Goal: Task Accomplishment & Management: Complete application form

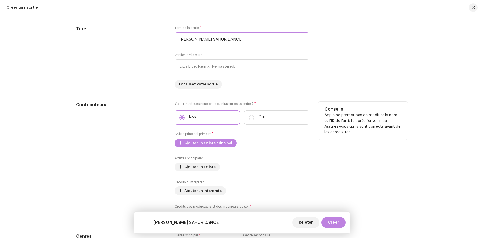
scroll to position [546, 0]
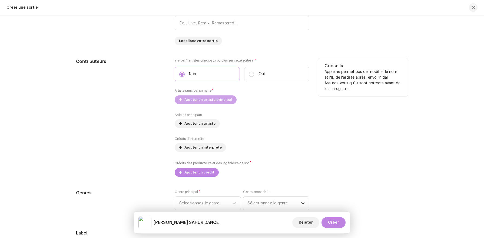
click at [219, 97] on span "Ajouter un artiste principal" at bounding box center [209, 99] width 48 height 11
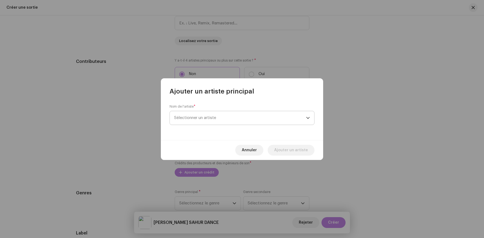
click at [218, 112] on span "Sélectionner un artiste" at bounding box center [240, 118] width 132 height 14
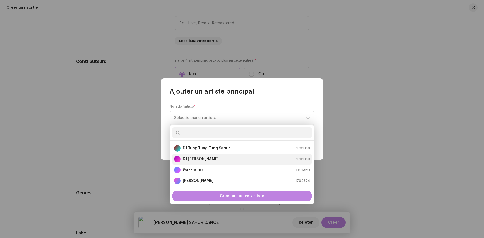
click at [213, 158] on strong "DJ [PERSON_NAME]" at bounding box center [201, 158] width 36 height 5
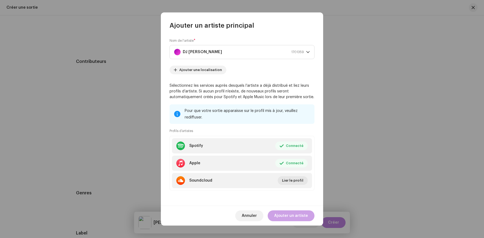
click at [291, 212] on span "Ajouter un artiste" at bounding box center [291, 215] width 34 height 11
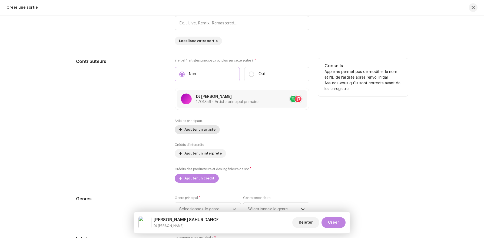
click at [205, 131] on span "Ajouter un artiste" at bounding box center [200, 129] width 31 height 11
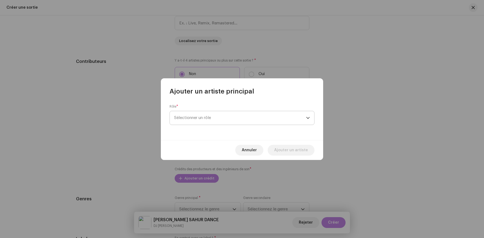
click at [207, 123] on span "Sélectionner un rôle" at bounding box center [240, 118] width 132 height 14
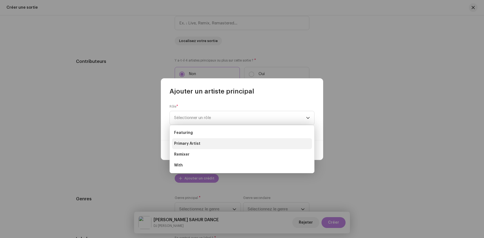
click at [207, 143] on li "Primary Artist" at bounding box center [242, 143] width 140 height 11
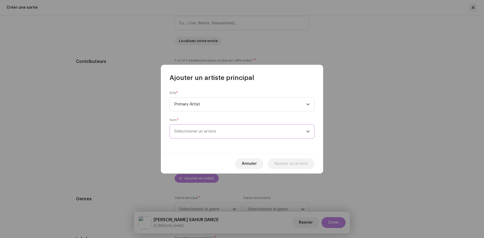
click at [207, 130] on span "Sélectionner un artiste" at bounding box center [195, 131] width 42 height 4
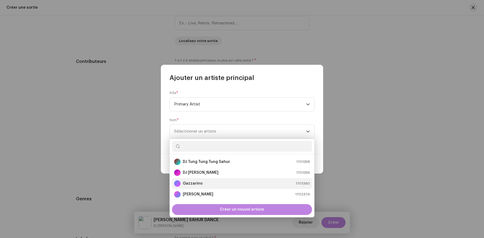
click at [207, 187] on li "Gazzarino 1701360" at bounding box center [242, 183] width 140 height 11
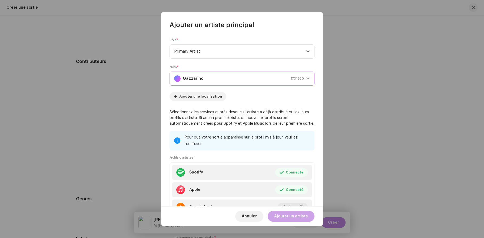
click at [288, 218] on span "Ajouter un artiste" at bounding box center [291, 215] width 34 height 11
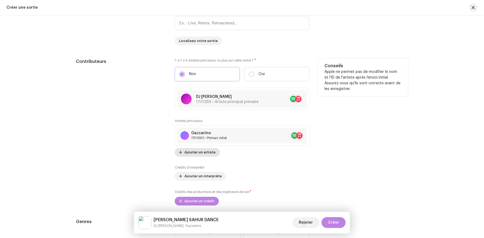
click at [202, 156] on span "Ajouter un artiste" at bounding box center [200, 152] width 31 height 11
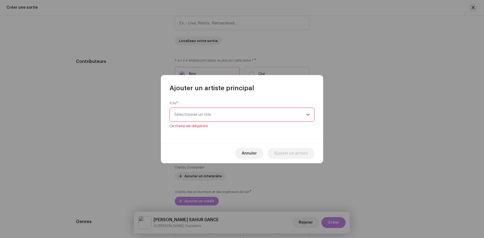
click at [210, 134] on div "Rôle * Sélectionner un rôle Ce champ est obligatoire." at bounding box center [242, 117] width 162 height 51
click at [220, 114] on span "Sélectionner un rôle" at bounding box center [240, 115] width 132 height 14
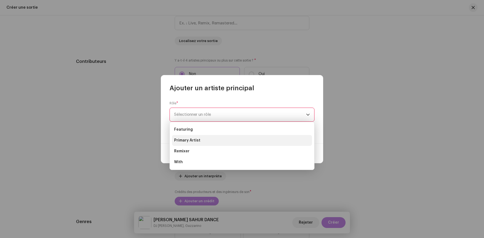
click at [212, 141] on li "Primary Artist" at bounding box center [242, 140] width 140 height 11
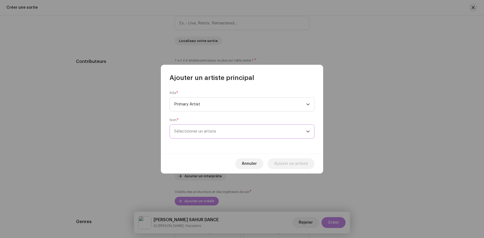
click at [212, 132] on span "Sélectionner un artiste" at bounding box center [195, 131] width 42 height 4
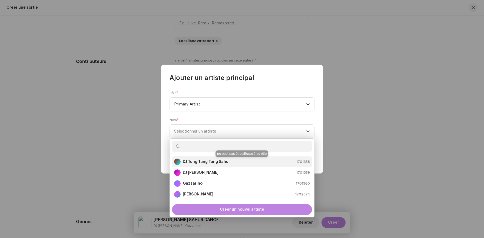
click at [210, 160] on strong "DJ Tung Tung Tung Sahur" at bounding box center [206, 161] width 47 height 5
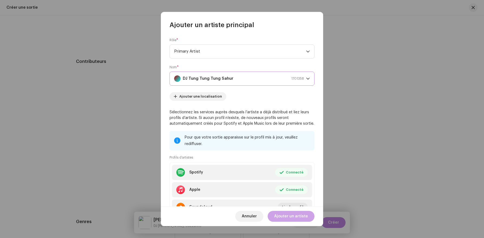
click at [298, 212] on span "Ajouter un artiste" at bounding box center [291, 215] width 34 height 11
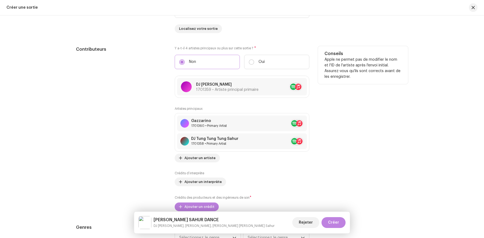
scroll to position [571, 0]
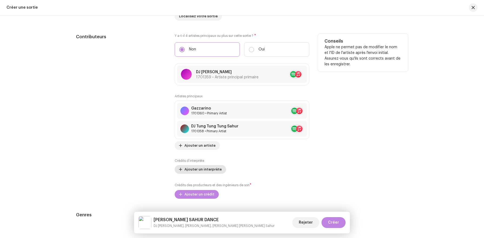
click at [211, 170] on span "Ajouter un interprète" at bounding box center [203, 169] width 37 height 11
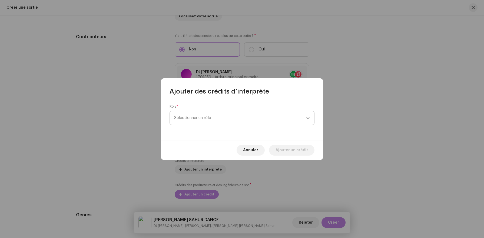
click at [225, 121] on span "Sélectionner un rôle" at bounding box center [240, 118] width 132 height 14
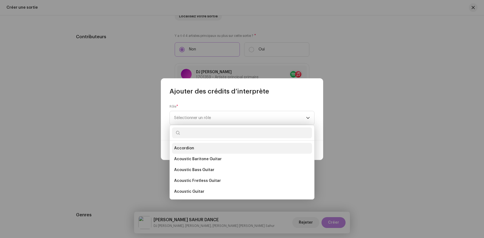
click at [223, 150] on li "Accordion" at bounding box center [242, 148] width 140 height 11
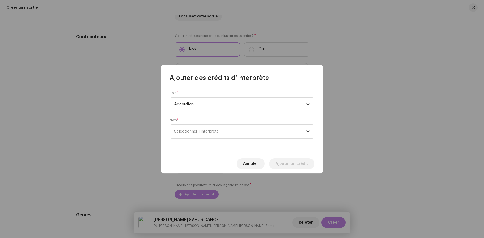
click at [225, 138] on div "Rôle * Accordion Nom * Sélectionner l’interprète" at bounding box center [242, 117] width 162 height 71
click at [228, 125] on span "Sélectionner l’interprète" at bounding box center [240, 131] width 132 height 14
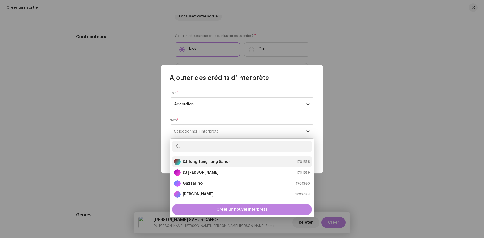
click at [223, 160] on strong "DJ Tung Tung Tung Sahur" at bounding box center [206, 161] width 47 height 5
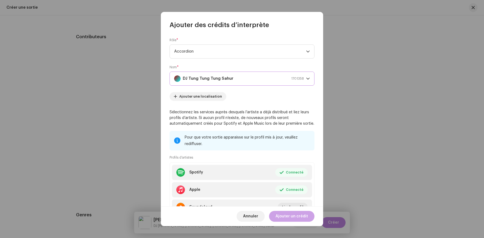
click at [303, 214] on span "Ajouter un crédit" at bounding box center [292, 215] width 32 height 11
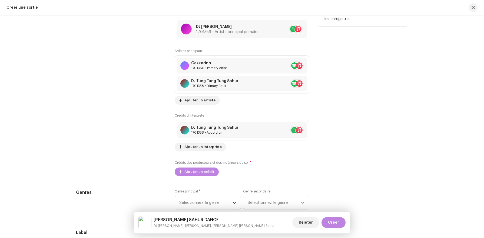
scroll to position [624, 0]
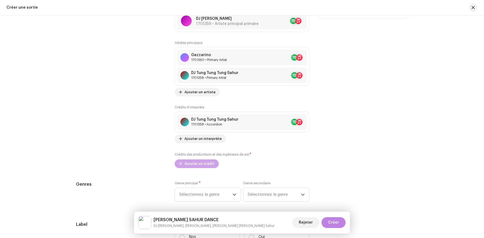
click at [208, 165] on span "Ajouter un crédit" at bounding box center [200, 163] width 30 height 11
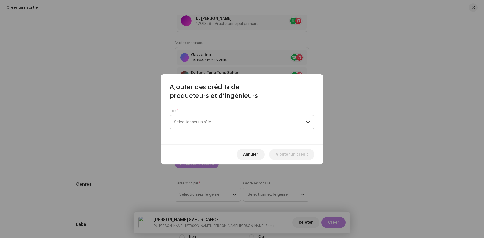
click at [210, 127] on span "Sélectionner un rôle" at bounding box center [240, 122] width 132 height 14
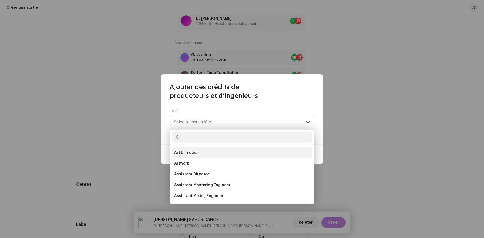
click at [208, 152] on li "Art Direction" at bounding box center [242, 152] width 140 height 11
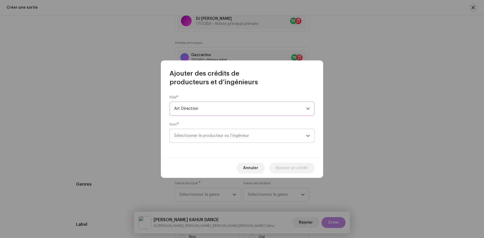
click at [223, 142] on span "Sélectionner le producteur ou l’ingénieur" at bounding box center [240, 136] width 132 height 14
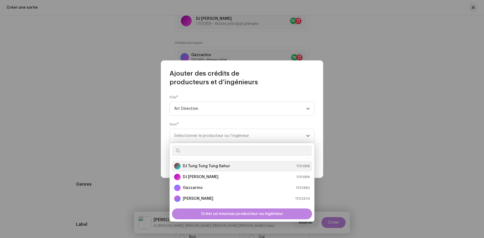
click at [219, 167] on strong "DJ Tung Tung Tung Sahur" at bounding box center [206, 165] width 47 height 5
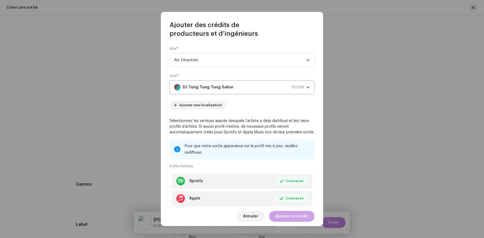
click at [304, 215] on span "Ajouter un crédit" at bounding box center [292, 215] width 32 height 11
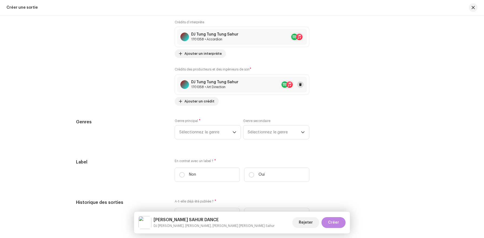
scroll to position [722, 0]
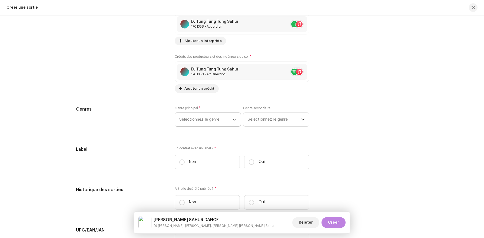
click at [213, 126] on span "Sélectionnez le genre" at bounding box center [205, 120] width 53 height 14
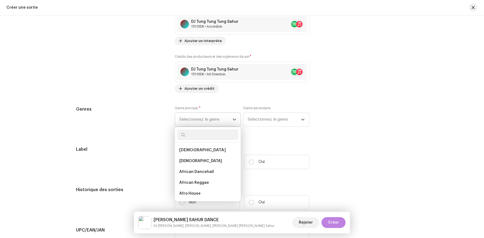
click at [213, 123] on span "Sélectionnez le genre" at bounding box center [205, 120] width 53 height 14
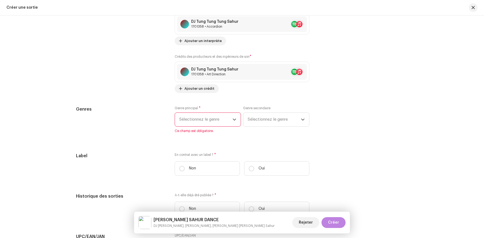
click at [213, 123] on span "Sélectionnez le genre" at bounding box center [205, 120] width 53 height 14
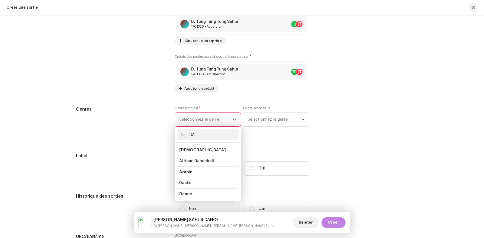
type input "DA"
click at [210, 196] on li "Dance" at bounding box center [207, 193] width 61 height 11
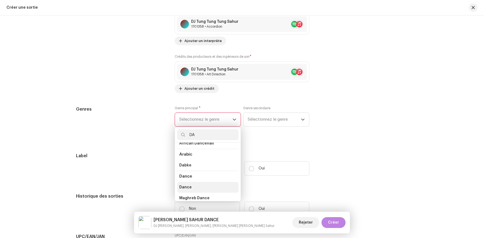
click at [204, 188] on li "Dance" at bounding box center [207, 187] width 61 height 11
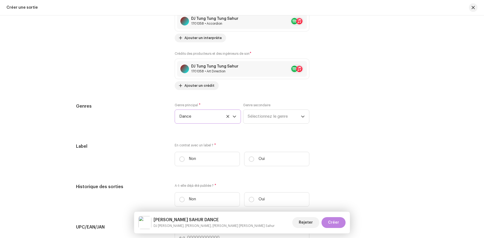
scroll to position [725, 0]
click at [265, 162] on label "Oui" at bounding box center [276, 158] width 65 height 14
click at [254, 161] on input "Oui" at bounding box center [251, 158] width 5 height 5
radio input "true"
click at [240, 183] on span "Sélectionner un label" at bounding box center [240, 186] width 122 height 14
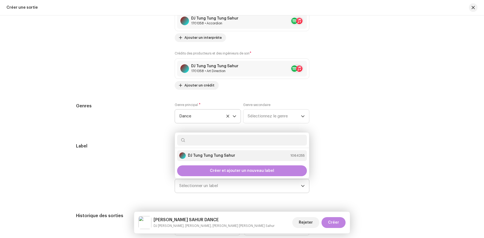
click at [247, 157] on div "[PERSON_NAME] [PERSON_NAME] Sahur 1064255" at bounding box center [242, 155] width 126 height 6
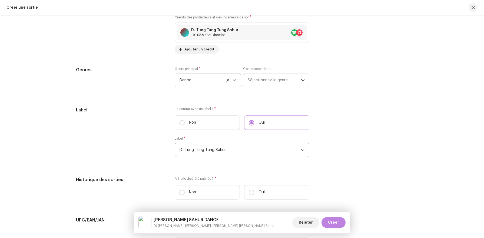
scroll to position [761, 0]
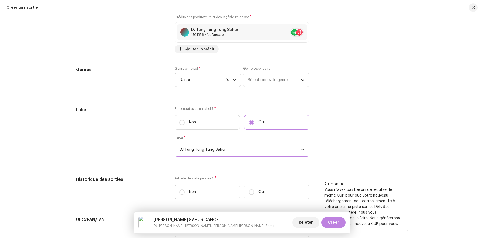
click at [223, 187] on label "Non" at bounding box center [207, 192] width 65 height 14
click at [185, 189] on input "Non" at bounding box center [181, 191] width 5 height 5
radio input "true"
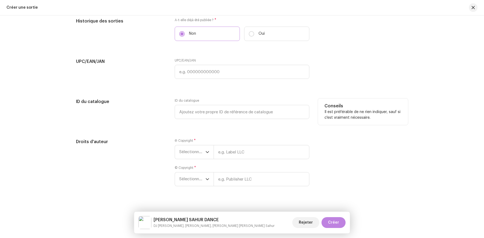
scroll to position [922, 0]
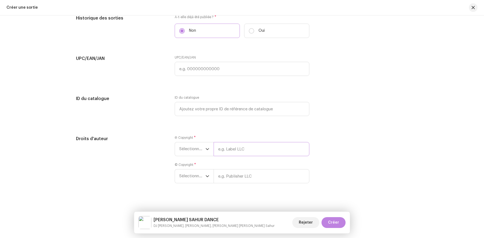
click at [220, 147] on input "text" at bounding box center [262, 149] width 96 height 14
type input "CacaRecords WorldWide"
click at [254, 177] on div "© Copyright * Sélectionner une année" at bounding box center [242, 172] width 135 height 21
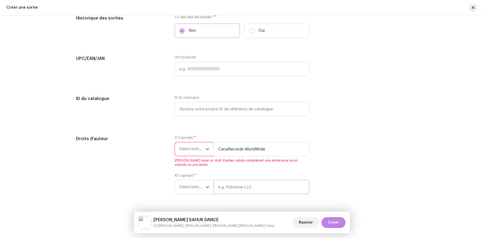
type input "CacaRecords WorldWide"
click at [202, 161] on span "[PERSON_NAME] saisir un droit d’auteur valide comprenant une année ainsi qu’un …" at bounding box center [242, 162] width 135 height 9
click at [196, 144] on span "Sélectionner une année" at bounding box center [192, 149] width 26 height 14
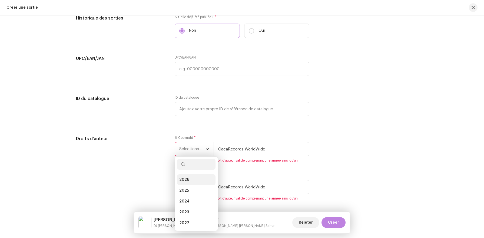
click at [189, 179] on li "2026" at bounding box center [196, 179] width 38 height 11
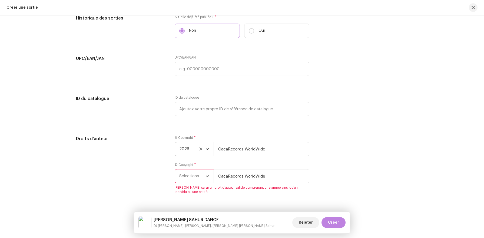
click at [190, 179] on span "Sélectionner une année" at bounding box center [192, 176] width 26 height 14
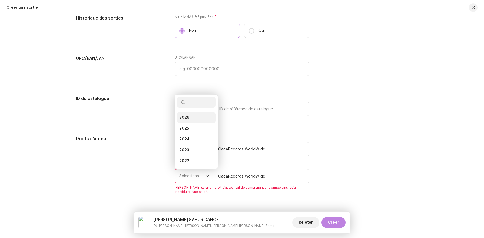
click at [185, 120] on span "2026" at bounding box center [184, 117] width 10 height 5
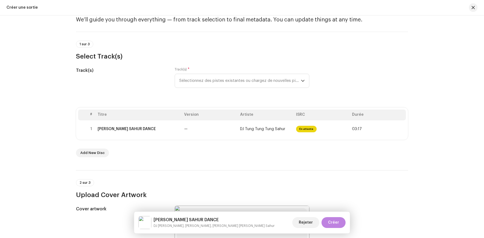
scroll to position [0, 0]
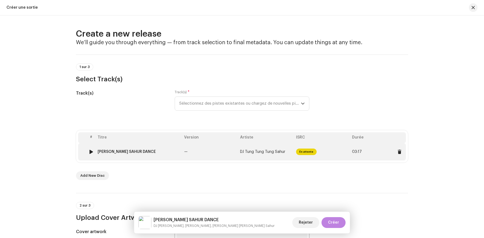
click at [192, 154] on td "—" at bounding box center [210, 151] width 56 height 17
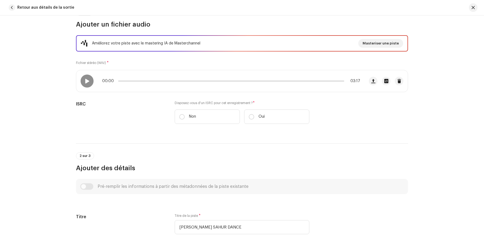
scroll to position [74, 0]
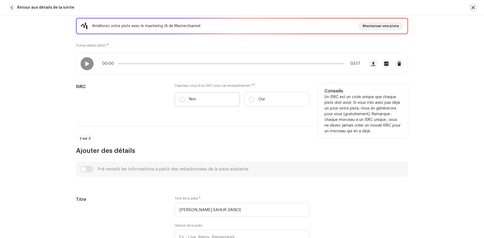
click at [194, 98] on p "Non" at bounding box center [192, 99] width 7 height 6
click at [185, 98] on input "Non" at bounding box center [181, 99] width 5 height 5
radio input "true"
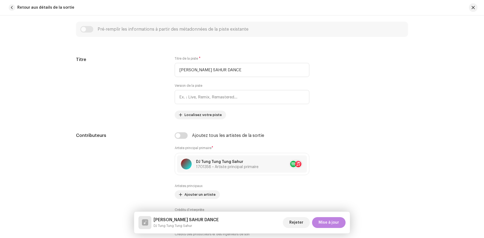
scroll to position [244, 0]
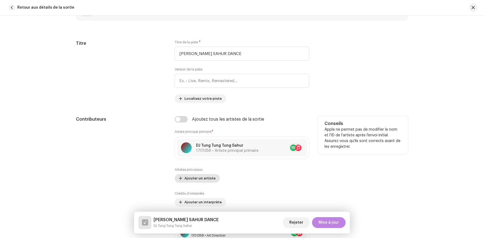
click at [200, 178] on span "Ajouter un artiste" at bounding box center [200, 178] width 31 height 11
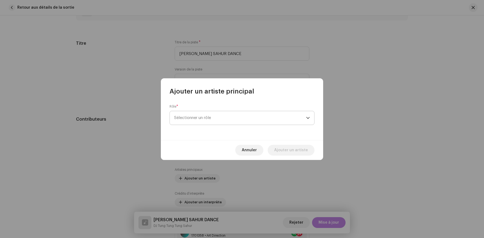
click at [218, 118] on span "Sélectionner un rôle" at bounding box center [240, 118] width 132 height 14
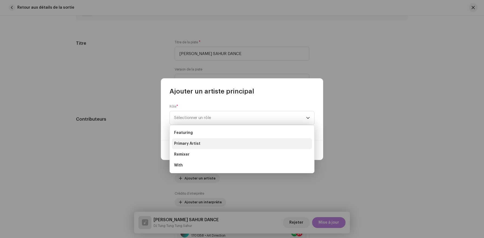
click at [208, 144] on li "Primary Artist" at bounding box center [242, 143] width 140 height 11
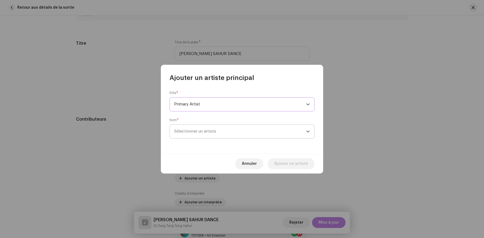
click at [212, 133] on span "Sélectionner un artiste" at bounding box center [195, 131] width 42 height 4
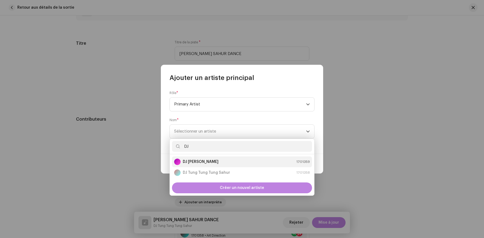
type input "DJ"
click at [227, 158] on li "DJ [PERSON_NAME] 1701359" at bounding box center [242, 161] width 140 height 11
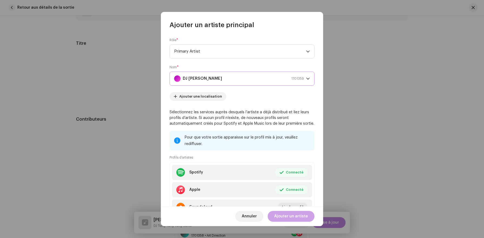
click at [284, 218] on span "Ajouter un artiste" at bounding box center [291, 215] width 34 height 11
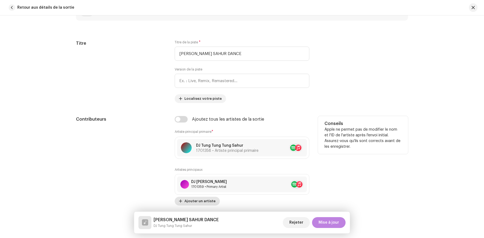
click at [203, 200] on span "Ajouter un artiste" at bounding box center [200, 200] width 31 height 11
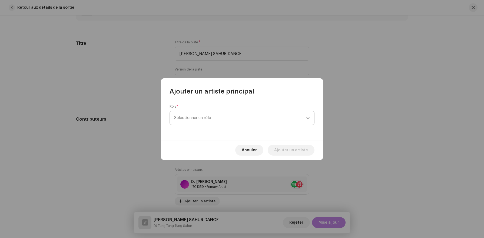
click at [215, 113] on span "Sélectionner un rôle" at bounding box center [240, 118] width 132 height 14
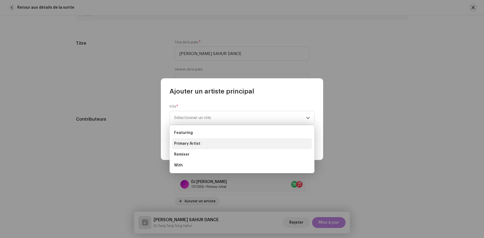
click at [215, 146] on li "Primary Artist" at bounding box center [242, 143] width 140 height 11
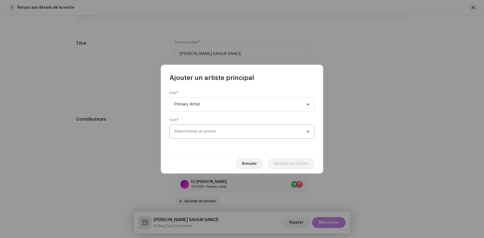
click at [218, 133] on span "Sélectionner un artiste" at bounding box center [240, 131] width 132 height 14
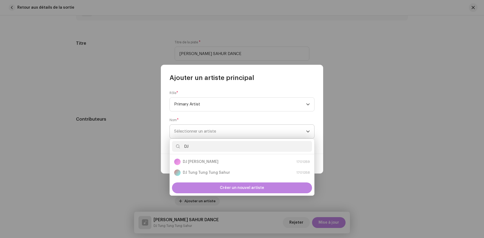
type input "D"
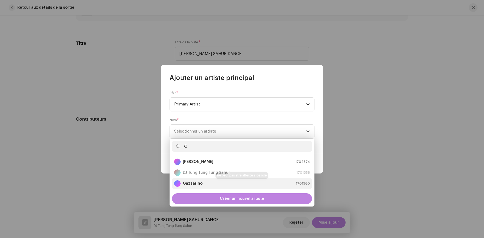
type input "G"
click at [218, 185] on div "Gazzarino 1701360" at bounding box center [242, 183] width 136 height 6
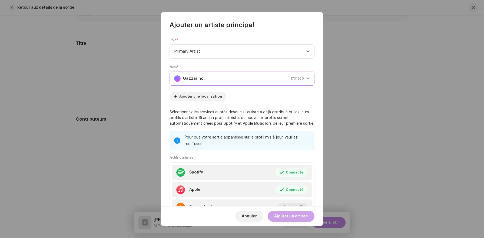
click at [288, 219] on span "Ajouter un artiste" at bounding box center [291, 215] width 34 height 11
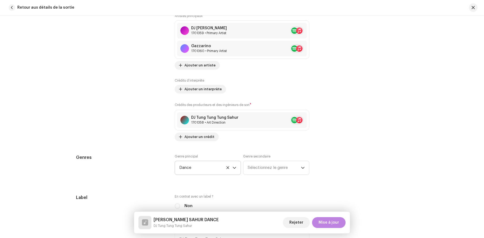
scroll to position [432, 0]
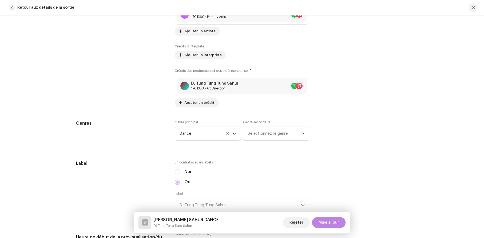
click at [253, 147] on div "Genre principal Dance Genre secondaire Sélectionnez le genre" at bounding box center [242, 133] width 135 height 27
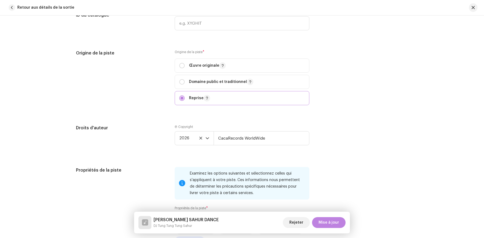
scroll to position [696, 0]
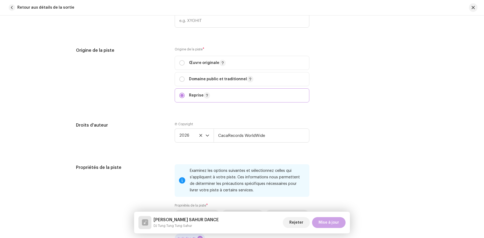
click at [332, 222] on span "Mise à jour" at bounding box center [329, 222] width 21 height 11
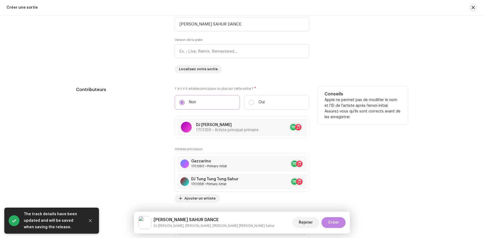
scroll to position [554, 0]
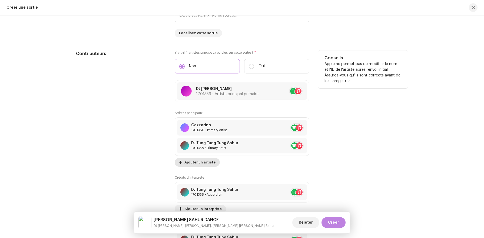
click at [206, 160] on span "Ajouter un artiste" at bounding box center [200, 162] width 31 height 11
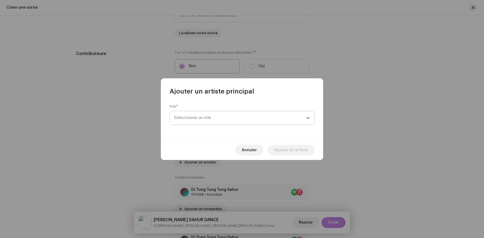
click at [230, 114] on span "Sélectionner un rôle" at bounding box center [240, 118] width 132 height 14
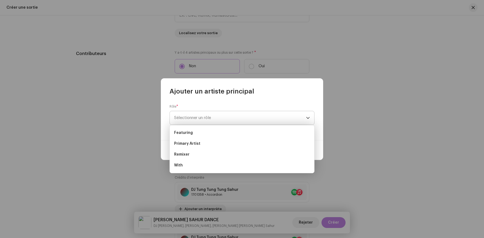
click at [230, 114] on span "Sélectionner un rôle" at bounding box center [240, 118] width 132 height 14
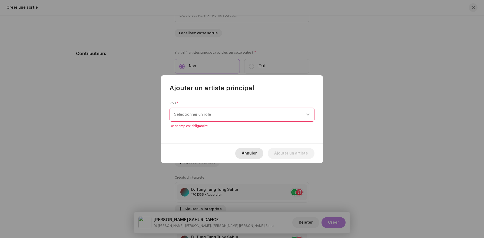
click at [254, 151] on span "Annuler" at bounding box center [249, 153] width 15 height 11
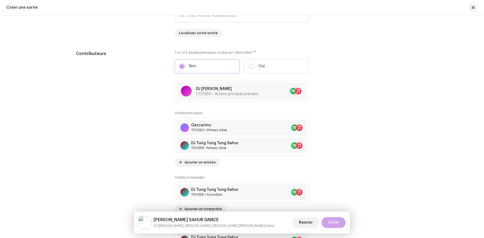
click at [339, 226] on button "Créer" at bounding box center [334, 222] width 24 height 11
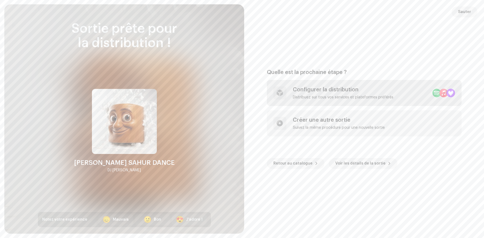
click at [380, 89] on div "Configurer la distribution" at bounding box center [343, 89] width 101 height 6
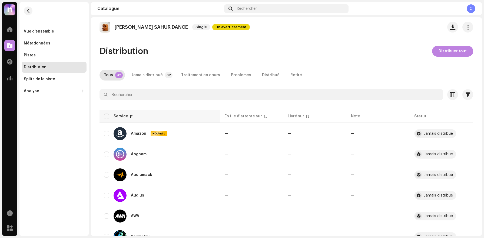
click at [108, 119] on th "Service" at bounding box center [160, 116] width 121 height 13
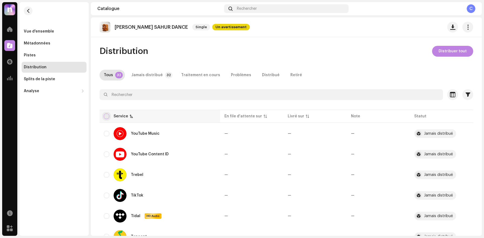
click at [108, 117] on input "checkbox" at bounding box center [106, 115] width 5 height 5
checkbox input "true"
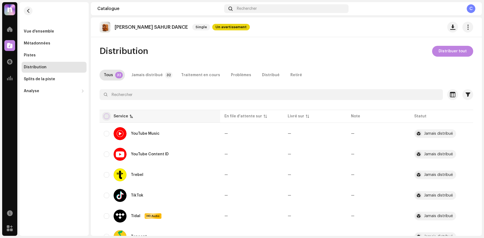
checkbox input "true"
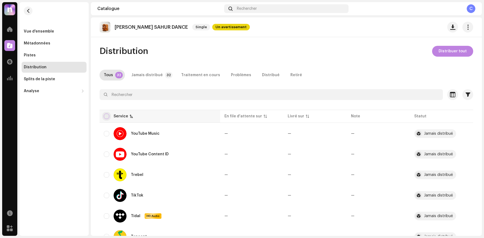
checkbox input "true"
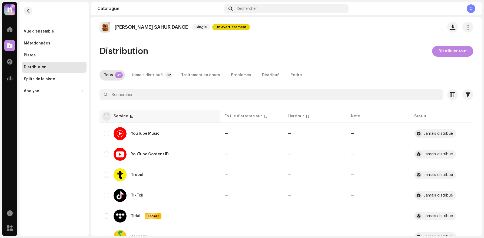
checkbox input "true"
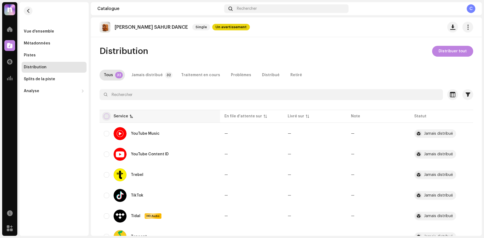
checkbox input "true"
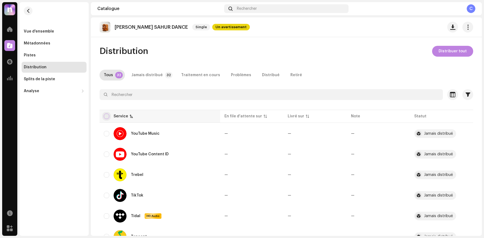
checkbox input "true"
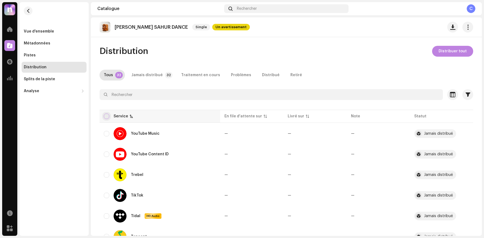
checkbox input "true"
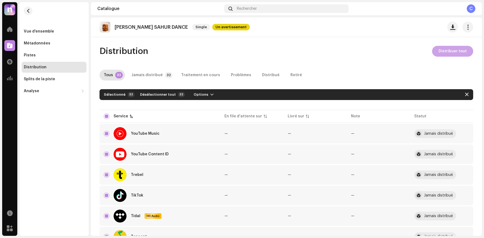
click at [449, 50] on span "Distribuer tout" at bounding box center [453, 51] width 28 height 11
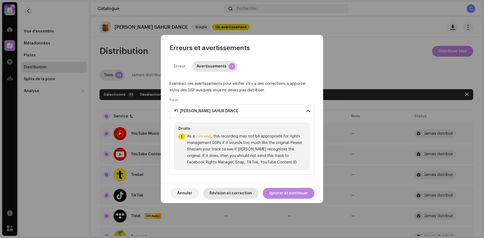
click at [252, 195] on span "Révision et correction" at bounding box center [231, 192] width 42 height 11
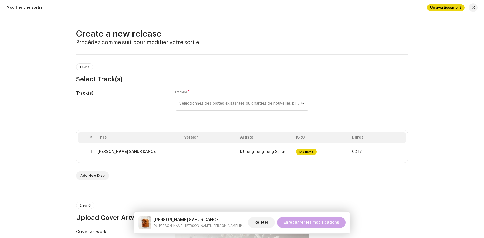
click at [304, 219] on span "Enregistrer les modifications" at bounding box center [311, 222] width 55 height 11
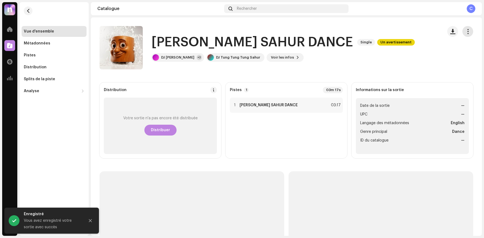
click at [463, 30] on button "button" at bounding box center [468, 31] width 11 height 11
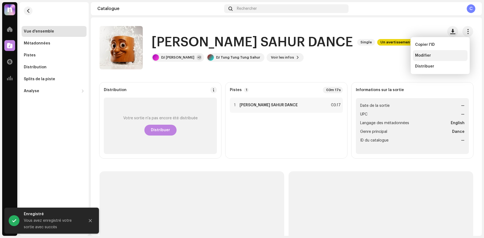
click at [440, 57] on div "Modifier" at bounding box center [440, 55] width 50 height 4
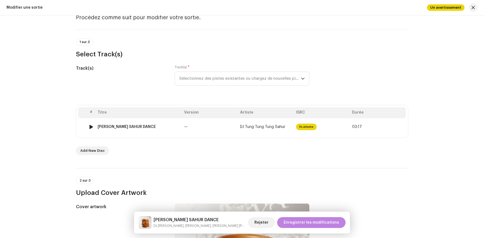
scroll to position [11, 0]
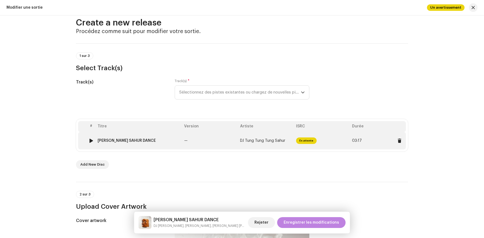
click at [228, 141] on td "—" at bounding box center [210, 140] width 56 height 17
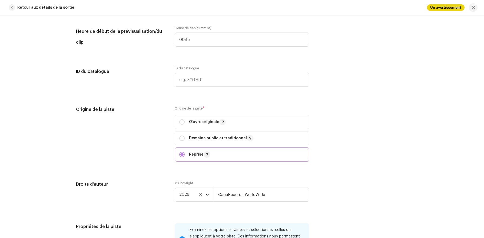
scroll to position [675, 0]
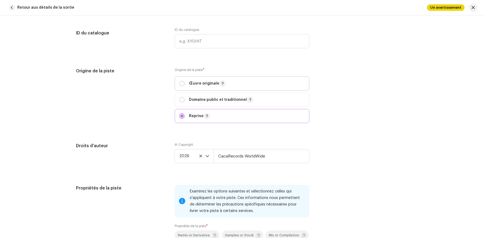
click at [209, 89] on span "Œuvre originale" at bounding box center [242, 84] width 126 height 14
radio input "true"
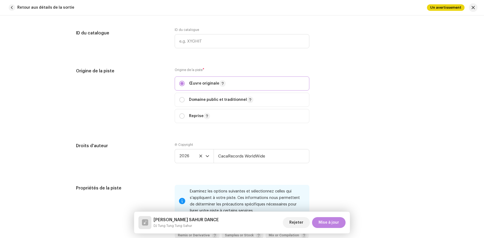
click at [342, 219] on button "Mise à jour" at bounding box center [329, 222] width 34 height 11
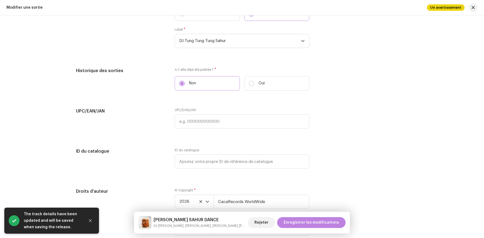
scroll to position [928, 0]
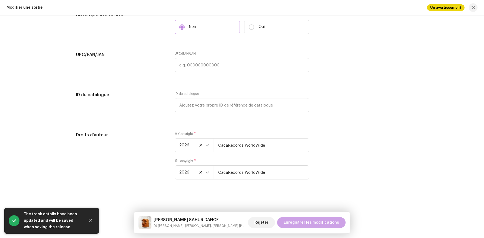
click at [325, 222] on span "Enregistrer les modifications" at bounding box center [311, 222] width 55 height 11
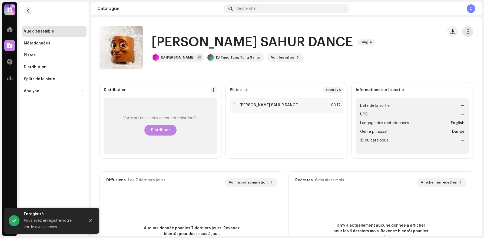
click at [467, 32] on span "button" at bounding box center [468, 31] width 5 height 4
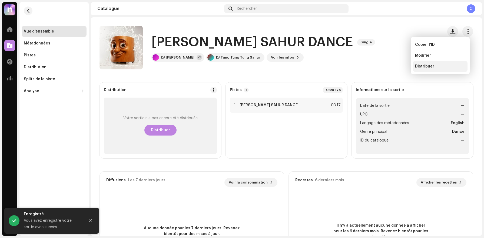
click at [437, 68] on div "Distribuer" at bounding box center [440, 66] width 50 height 4
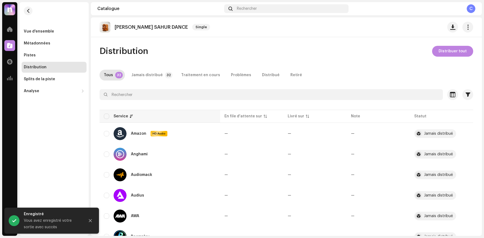
click at [110, 110] on th "Service" at bounding box center [160, 116] width 121 height 13
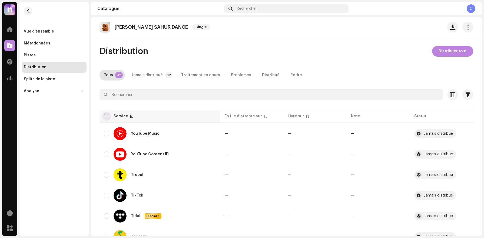
click at [106, 117] on input "checkbox" at bounding box center [106, 115] width 5 height 5
checkbox input "true"
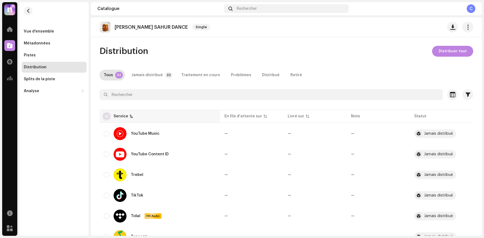
checkbox input "true"
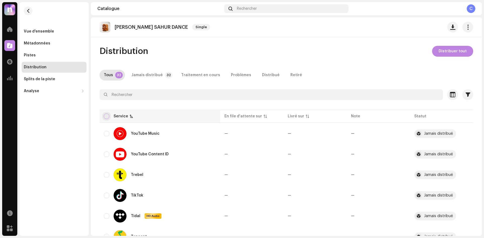
checkbox input "true"
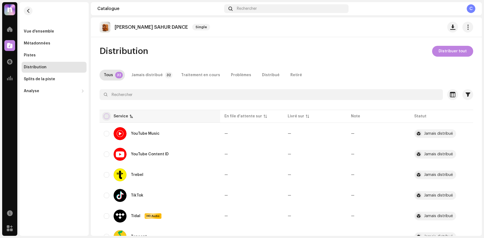
checkbox input "true"
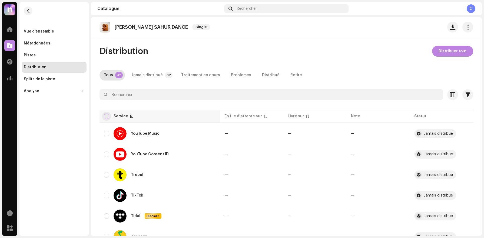
checkbox input "true"
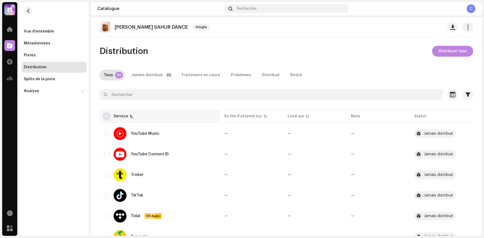
checkbox input "true"
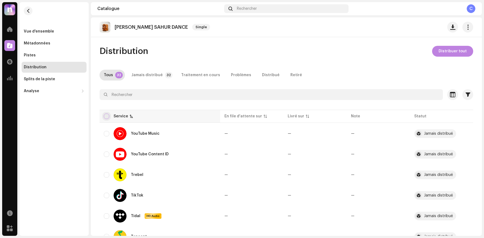
checkbox input "true"
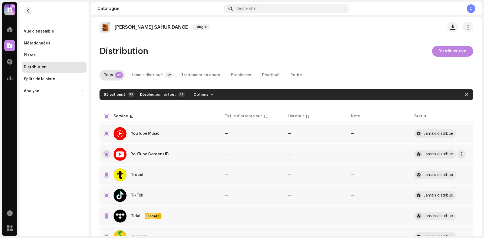
click at [107, 154] on input "Row Selected" at bounding box center [106, 153] width 5 height 5
checkbox input "false"
click at [450, 51] on span "Distribuer tout" at bounding box center [453, 51] width 28 height 11
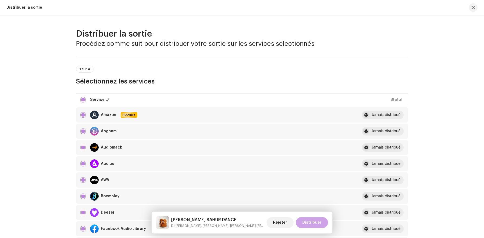
click at [307, 223] on span "Distribuer" at bounding box center [311, 222] width 19 height 11
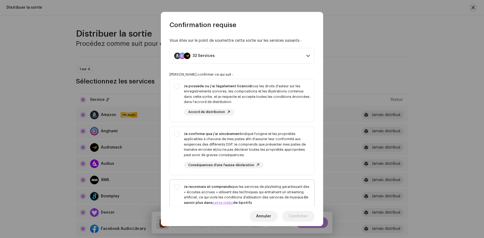
click at [180, 181] on div "Je reconnais et comprends que les services de playlisting garantissant des « éc…" at bounding box center [242, 203] width 144 height 49
checkbox input "true"
click at [182, 131] on div "Je confirme que j'ai sincèrement indiqué l'origine et les propriétés applicable…" at bounding box center [242, 150] width 144 height 46
checkbox input "true"
click at [198, 93] on div "Je possède ou j'ai légalement licencié tous les droits d'auteur sur les enregis…" at bounding box center [247, 93] width 126 height 21
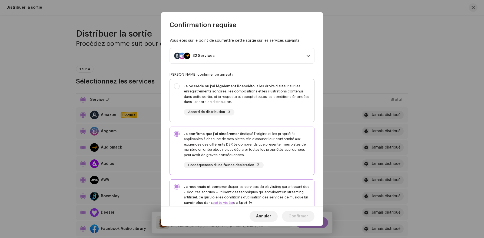
checkbox input "true"
click at [297, 215] on span "Confirmer" at bounding box center [298, 215] width 19 height 11
